Goal: Book appointment/travel/reservation

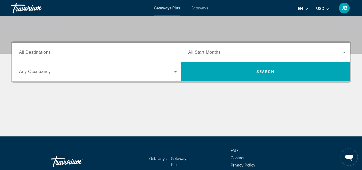
scroll to position [129, 0]
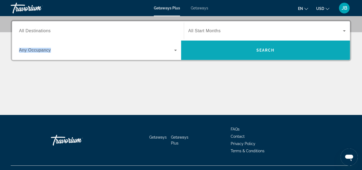
drag, startPoint x: 228, startPoint y: 36, endPoint x: 231, endPoint y: 50, distance: 14.1
click at [231, 50] on div "Destination All Destinations Start Month All Start Months Occupancy Any Occupan…" at bounding box center [181, 40] width 338 height 39
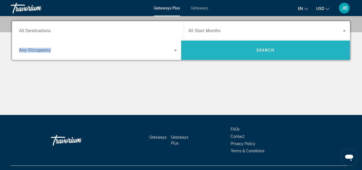
click at [231, 50] on span "Search" at bounding box center [265, 50] width 169 height 13
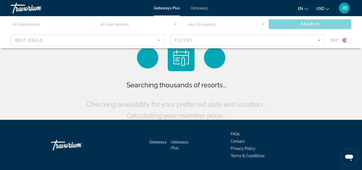
click at [195, 7] on span "Getaways" at bounding box center [199, 8] width 17 height 4
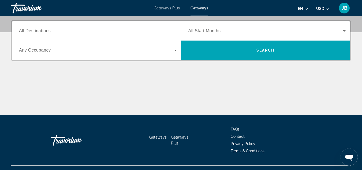
scroll to position [118, 0]
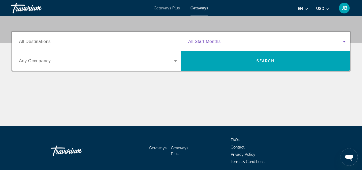
click at [254, 40] on span "Search widget" at bounding box center [265, 41] width 155 height 6
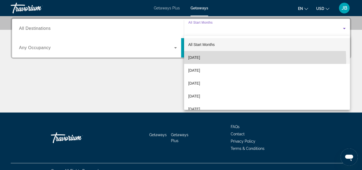
click at [208, 61] on mat-option "[DATE]" at bounding box center [267, 57] width 166 height 13
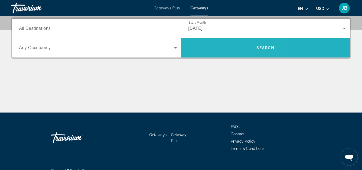
click at [217, 50] on span "Search" at bounding box center [265, 47] width 169 height 13
